Goal: Navigation & Orientation: Find specific page/section

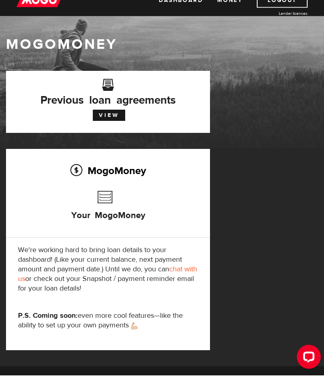
scroll to position [17, 0]
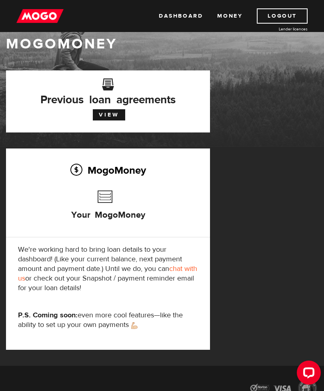
click at [115, 119] on link "View" at bounding box center [109, 114] width 32 height 11
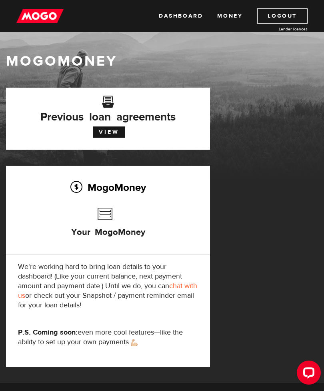
click at [104, 217] on h3 "Your MogoMoney" at bounding box center [108, 226] width 74 height 46
click at [112, 175] on div "MogoMoney Your MogoMoney We're working hard to bring loan details to your dashb…" at bounding box center [108, 265] width 204 height 201
click at [108, 227] on h3 "Your MogoMoney" at bounding box center [108, 226] width 74 height 46
click at [32, 18] on img at bounding box center [39, 15] width 47 height 15
click at [302, 366] on button "Open LiveChat chat widget" at bounding box center [309, 372] width 24 height 24
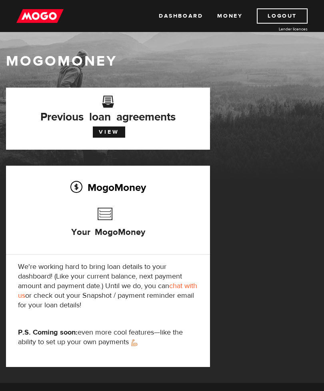
scroll to position [99, 0]
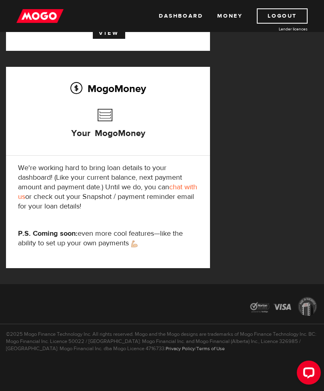
click at [184, 14] on link "Dashboard" at bounding box center [181, 15] width 44 height 15
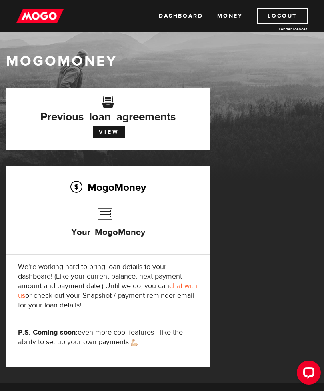
click at [189, 12] on link "Dashboard" at bounding box center [181, 15] width 44 height 15
